Goal: Find specific fact: Find specific fact

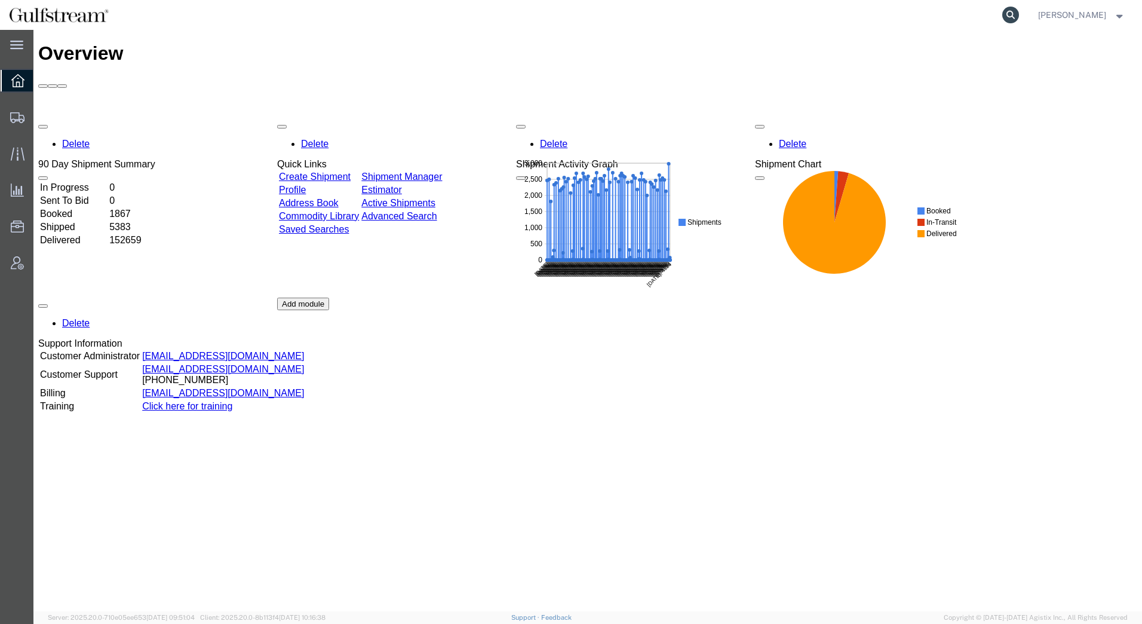
click at [1010, 14] on icon at bounding box center [1010, 15] width 17 height 17
click at [900, 15] on input "search" at bounding box center [820, 15] width 363 height 29
click at [812, 6] on input "search" at bounding box center [820, 15] width 363 height 29
type input "240815780"
click at [1017, 13] on icon at bounding box center [1010, 15] width 17 height 17
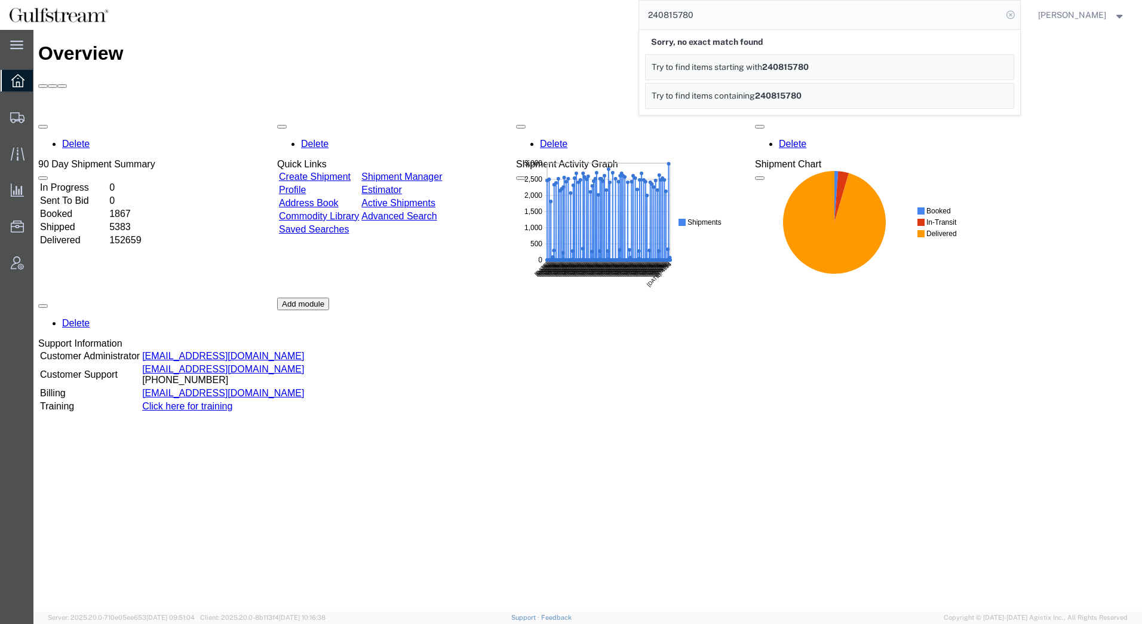
click at [1012, 18] on icon at bounding box center [1010, 15] width 17 height 17
